Goal: Find contact information: Find contact information

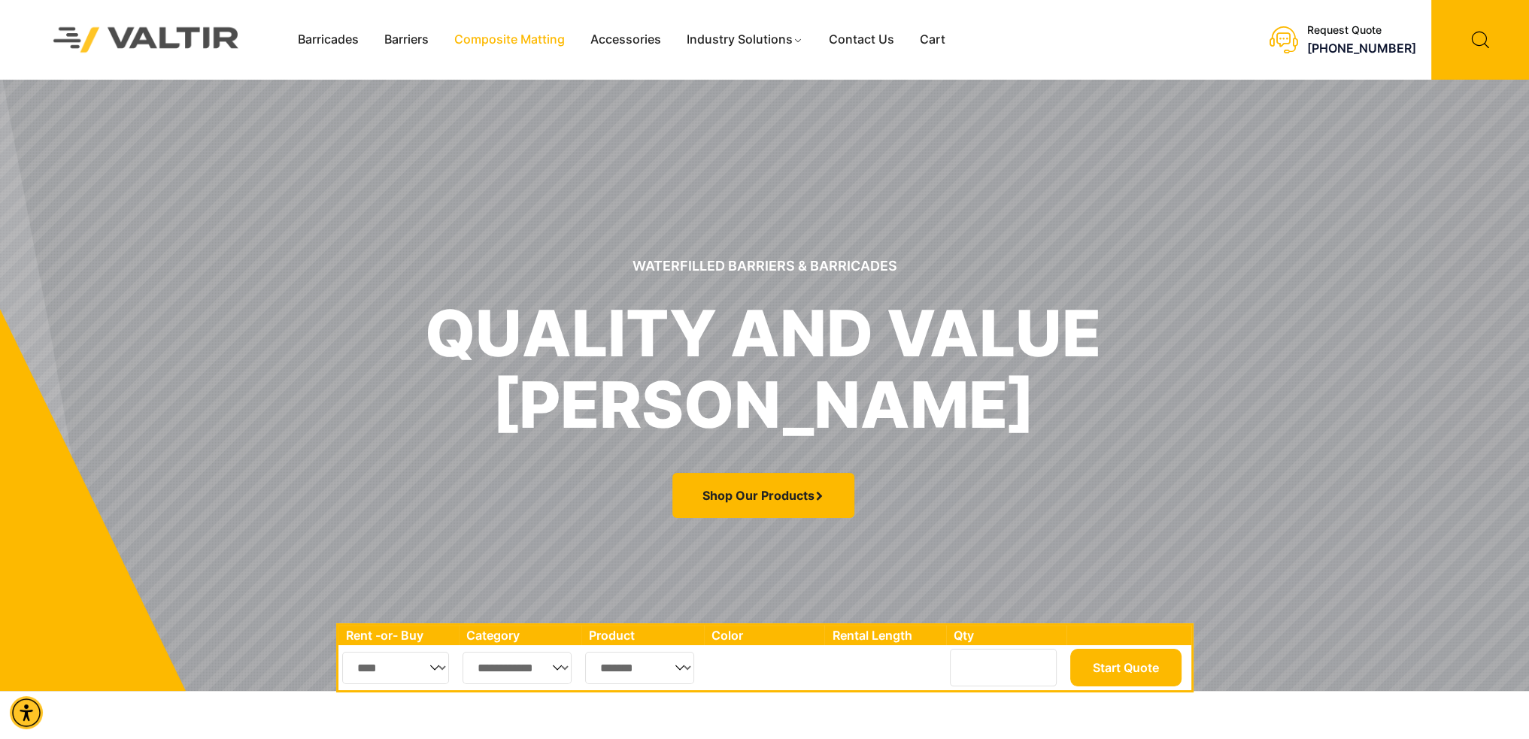
click at [560, 47] on link "Composite Matting" at bounding box center [510, 40] width 136 height 23
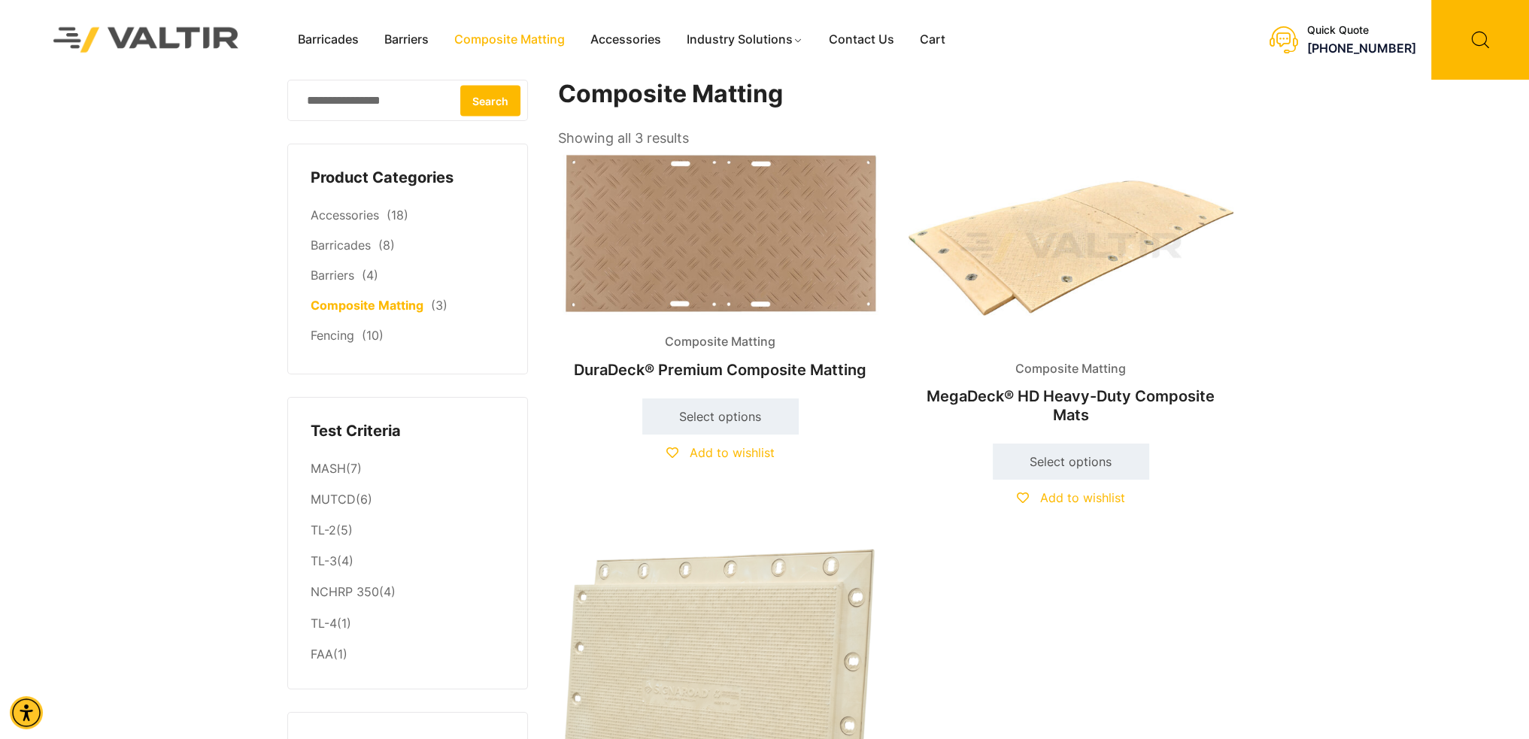
scroll to position [75, 0]
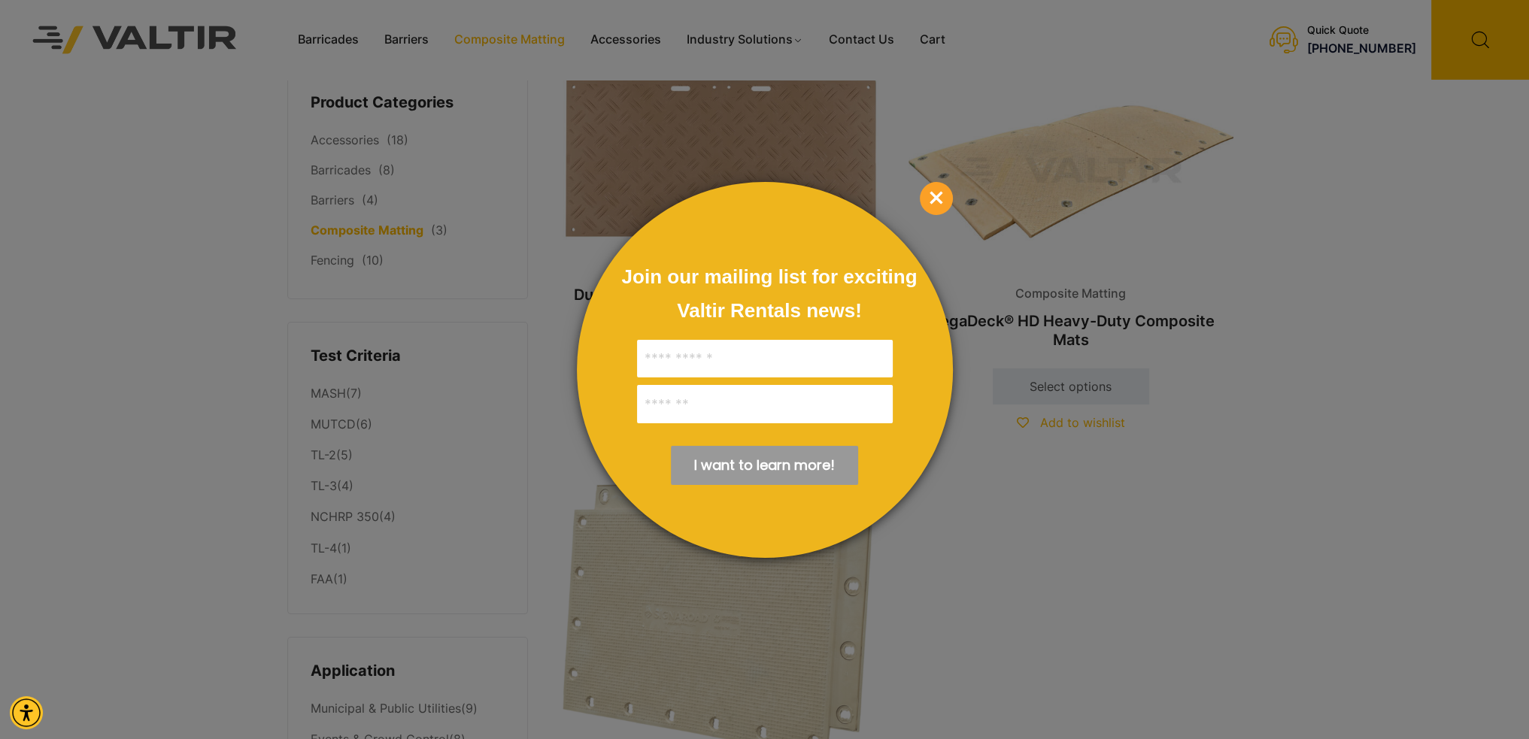
click at [943, 200] on span "×" at bounding box center [936, 198] width 33 height 33
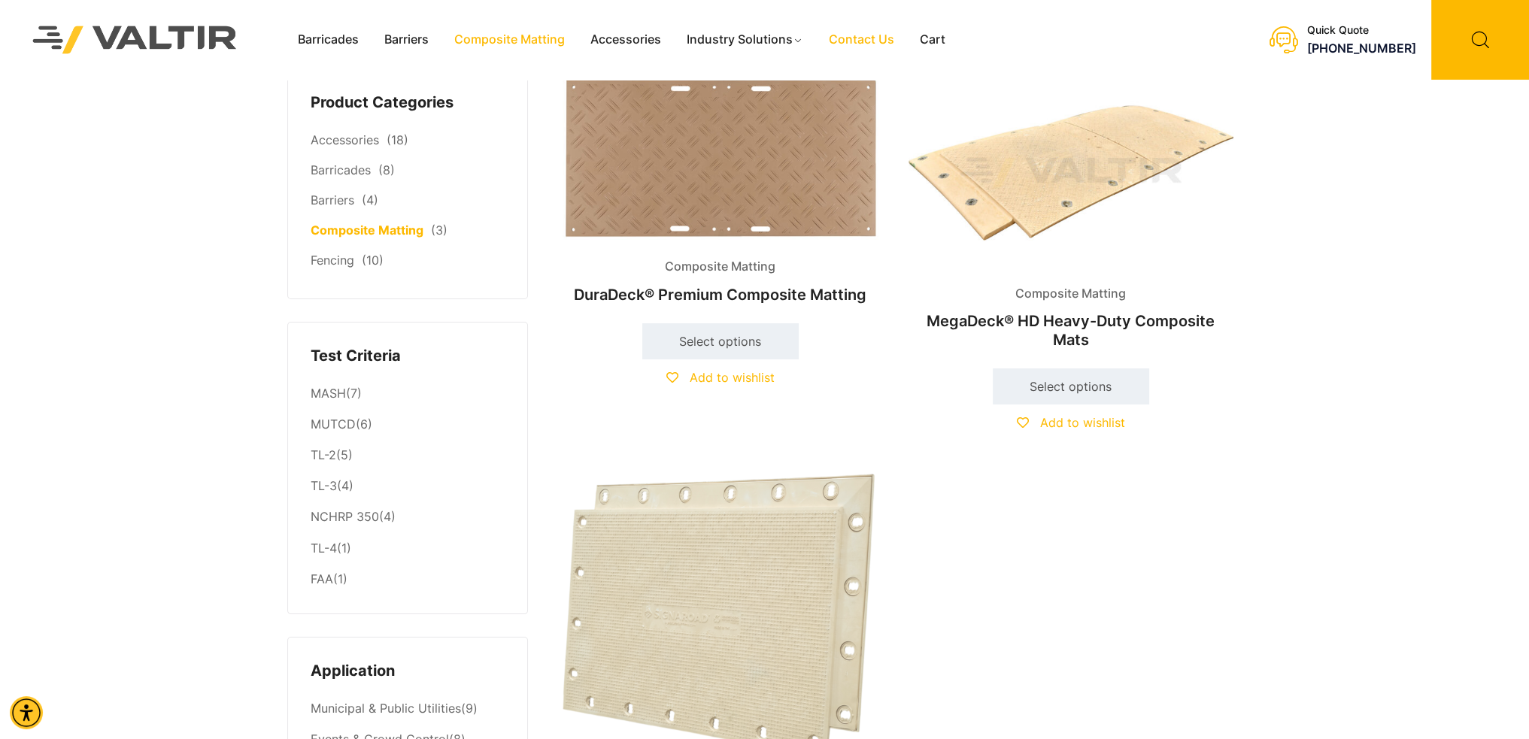
click at [879, 44] on link "Contact Us" at bounding box center [861, 40] width 91 height 23
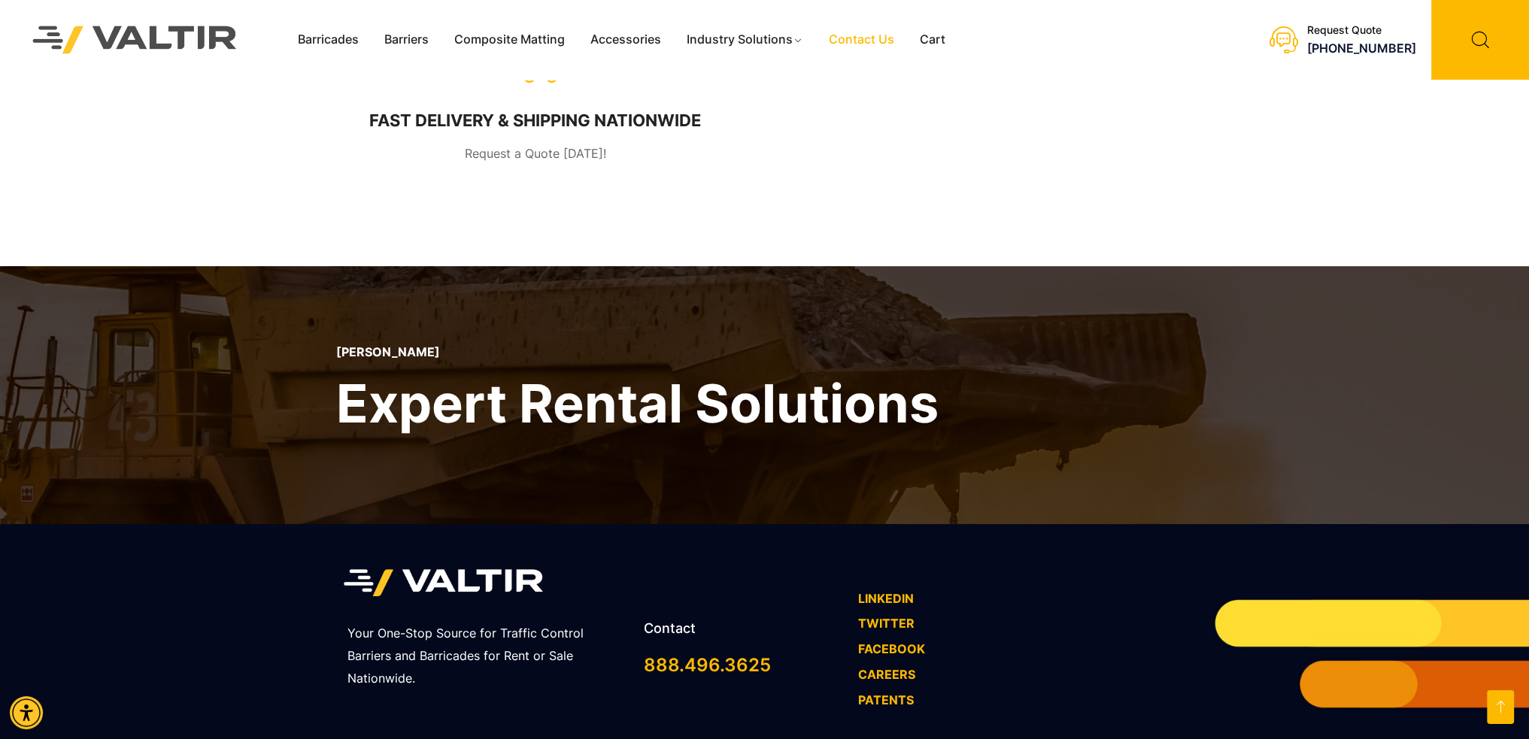
scroll to position [985, 0]
